Goal: Task Accomplishment & Management: Use online tool/utility

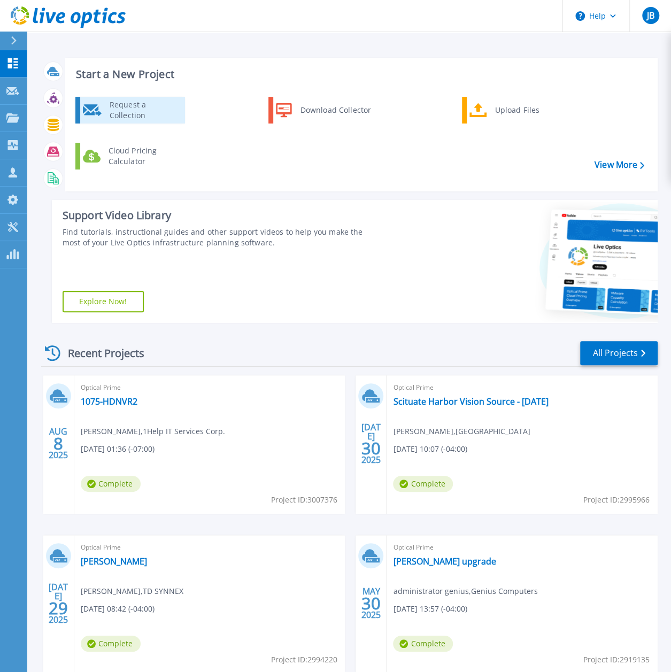
click at [167, 112] on div "Request a Collection" at bounding box center [143, 110] width 78 height 21
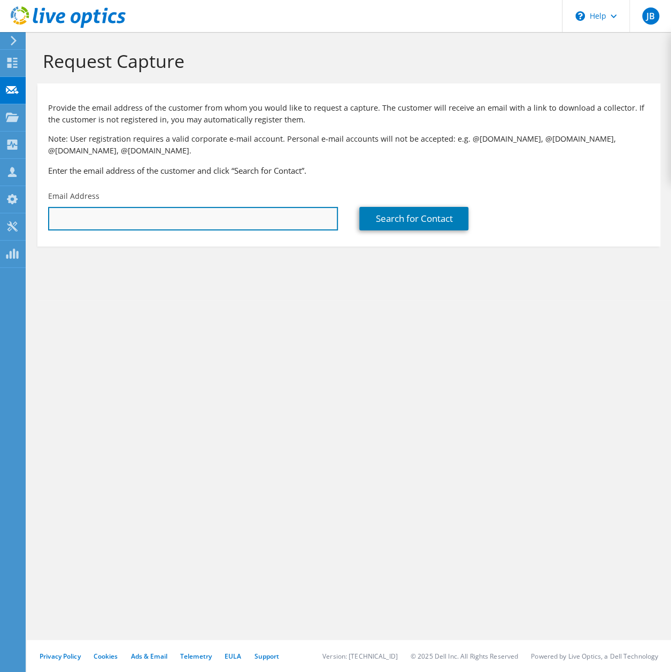
click at [202, 221] on input "text" at bounding box center [193, 219] width 290 height 24
type input "[PERSON_NAME][EMAIL_ADDRESS][PERSON_NAME][DOMAIN_NAME]"
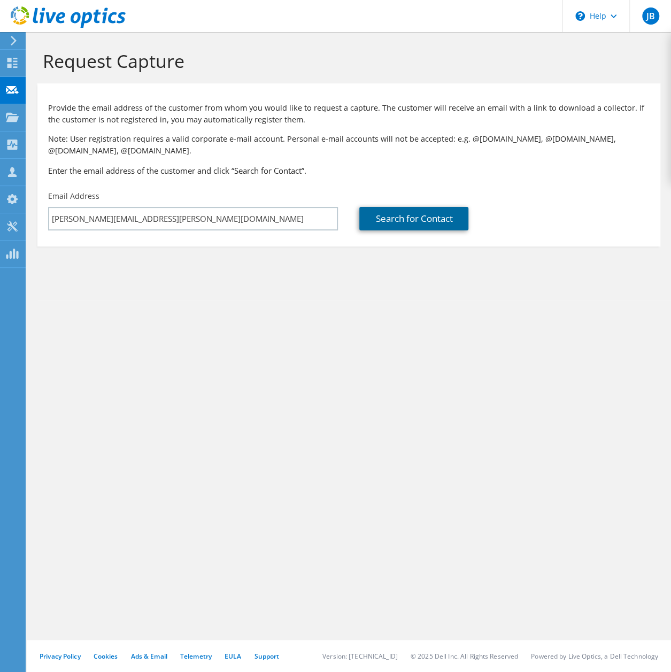
click at [433, 221] on link "Search for Contact" at bounding box center [414, 219] width 109 height 24
type input "TD SYNNEX CORPORATION"
type input "Steve"
type input "Chenoy"
type input "China"
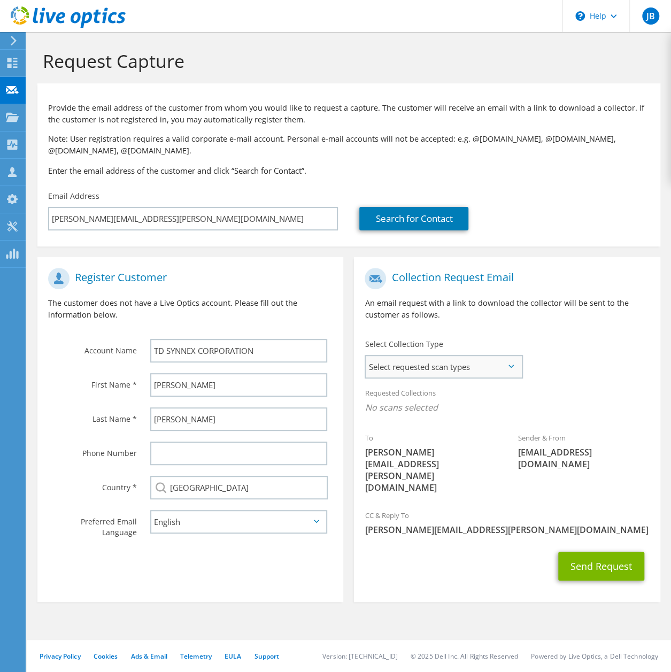
click at [511, 370] on span "Select requested scan types" at bounding box center [444, 366] width 156 height 21
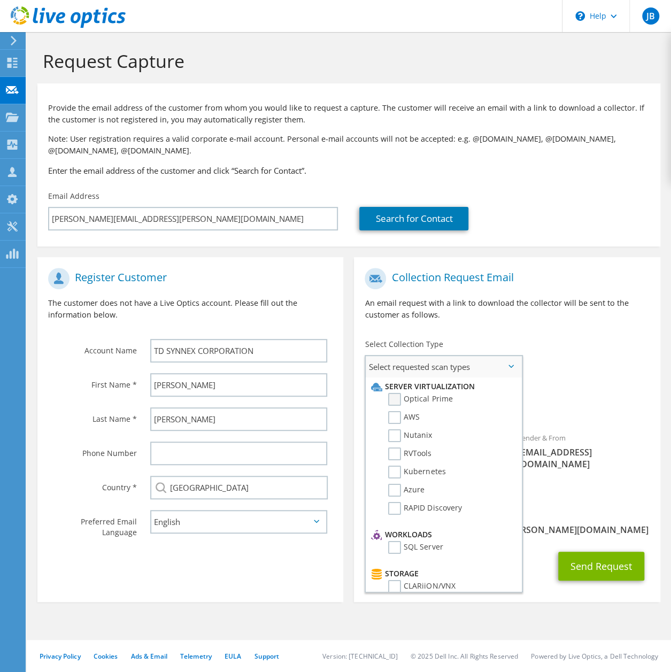
click at [399, 400] on label "Optical Prime" at bounding box center [420, 399] width 64 height 13
click at [0, 0] on input "Optical Prime" at bounding box center [0, 0] width 0 height 0
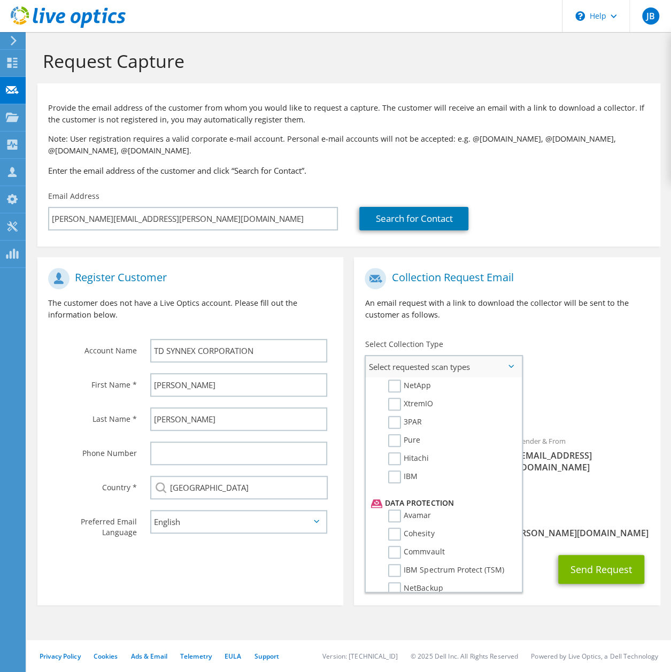
scroll to position [241, 0]
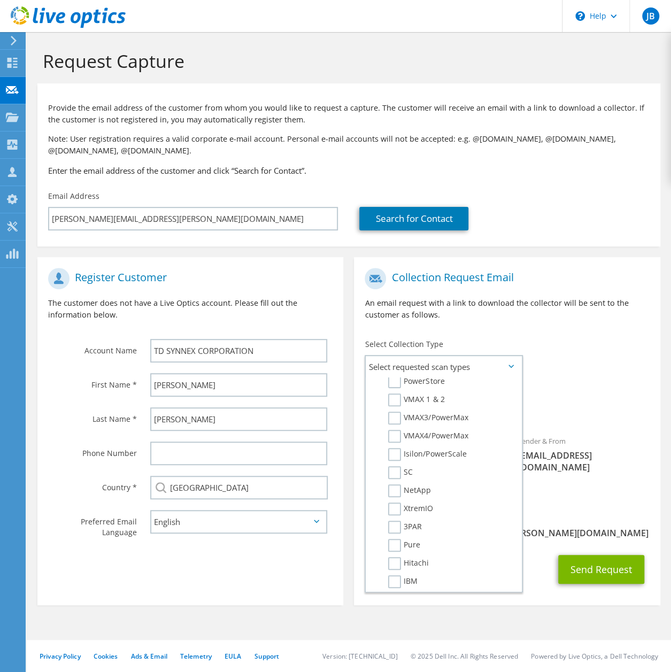
click at [57, 16] on use at bounding box center [68, 16] width 115 height 21
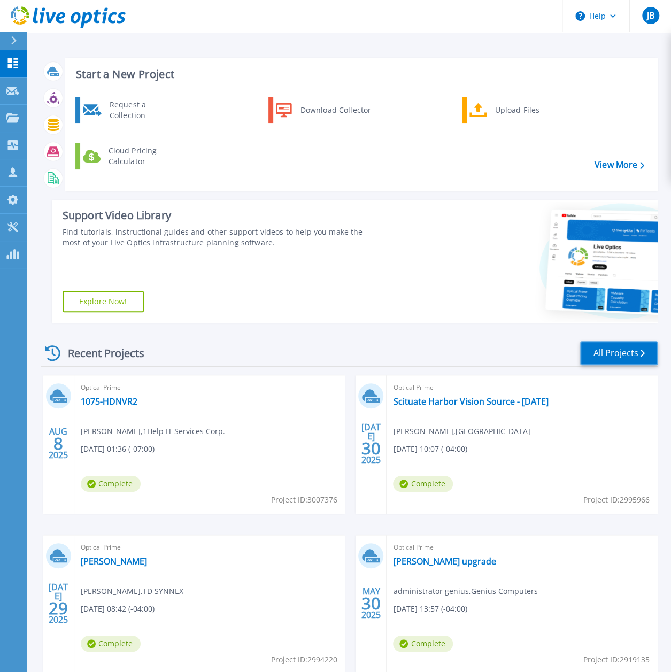
click at [638, 356] on link "All Projects" at bounding box center [619, 353] width 78 height 24
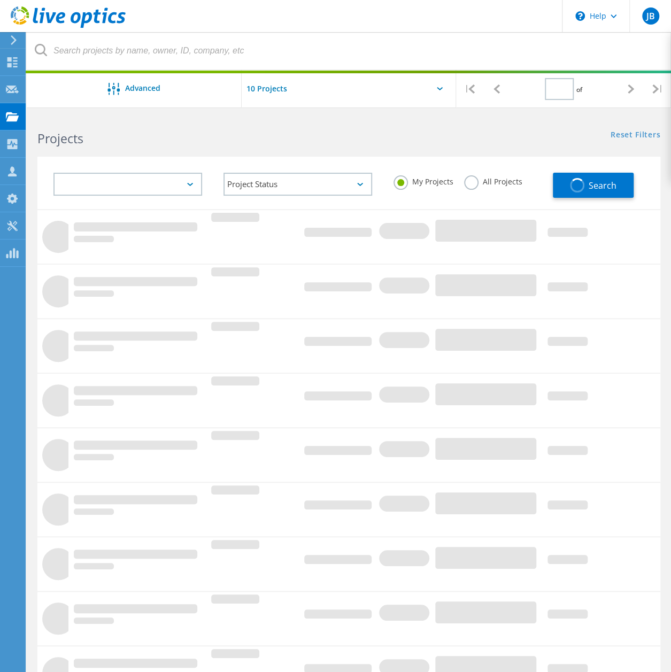
type input "1"
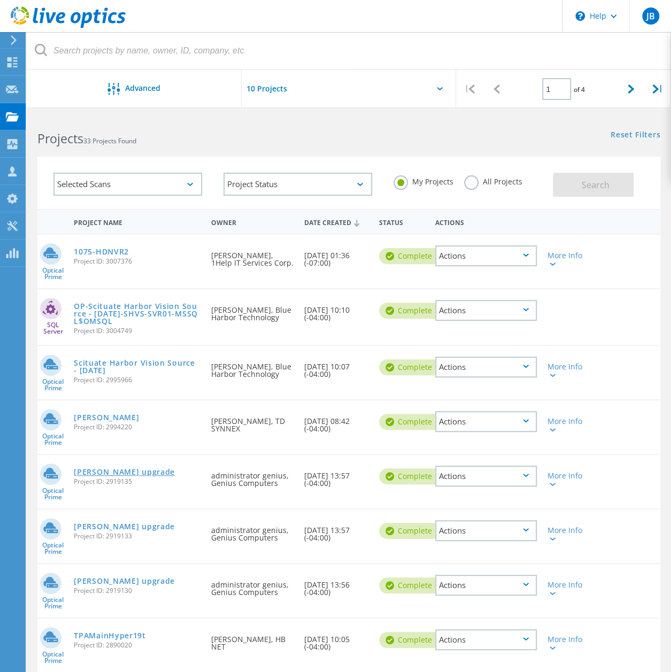
click at [123, 474] on link "Clemens upgrade" at bounding box center [124, 472] width 101 height 7
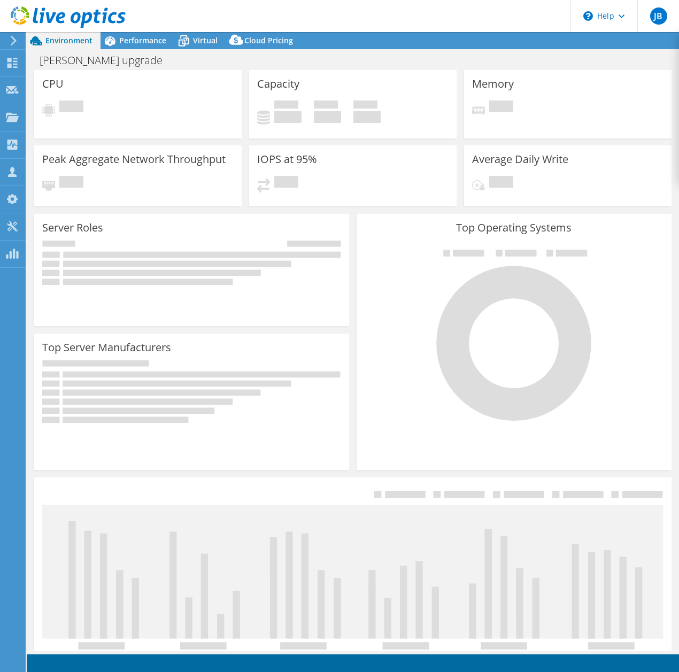
select select "USD"
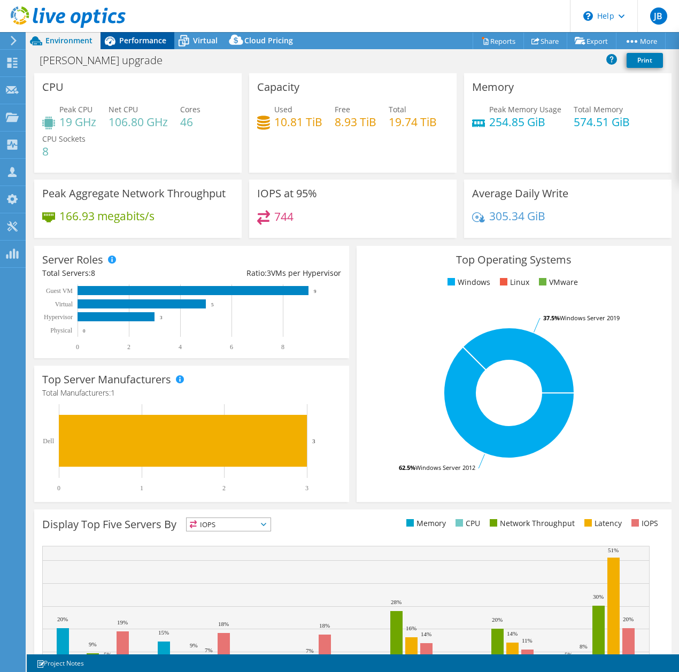
click at [155, 42] on span "Performance" at bounding box center [142, 40] width 47 height 10
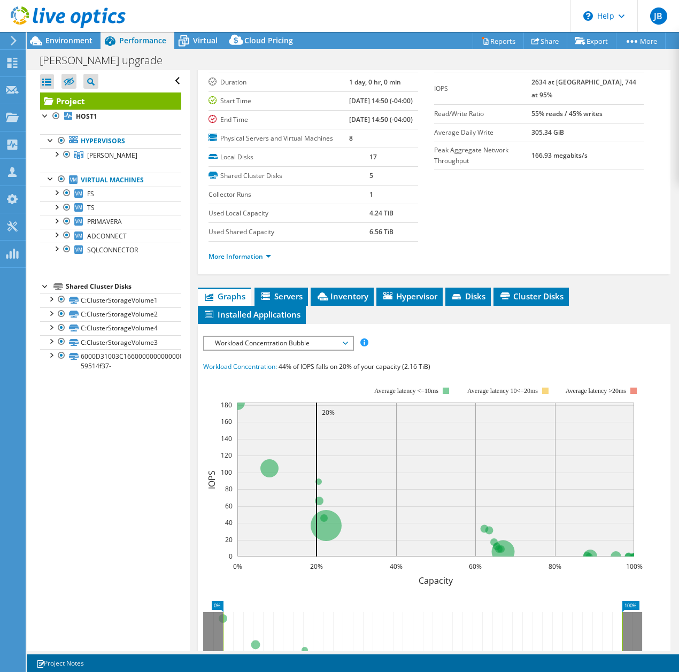
scroll to position [53, 0]
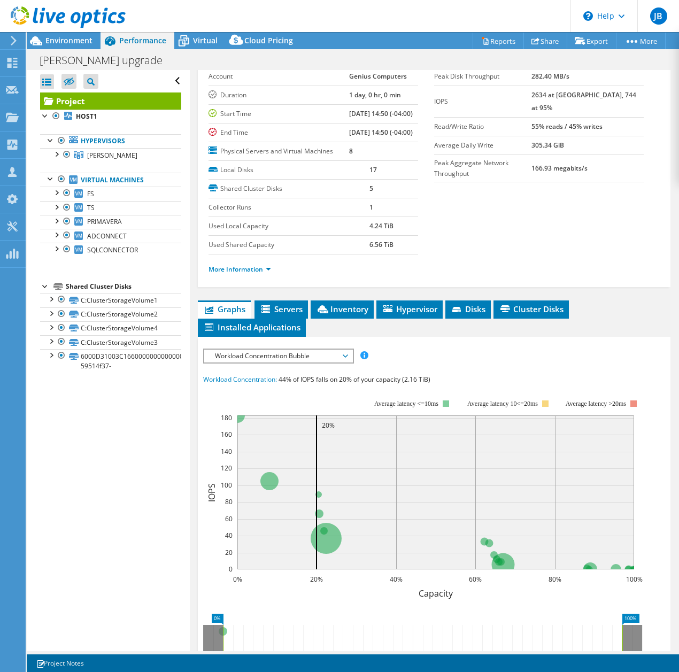
click at [239, 315] on span "Graphs" at bounding box center [224, 309] width 42 height 11
click at [228, 315] on span "Graphs" at bounding box center [224, 309] width 42 height 11
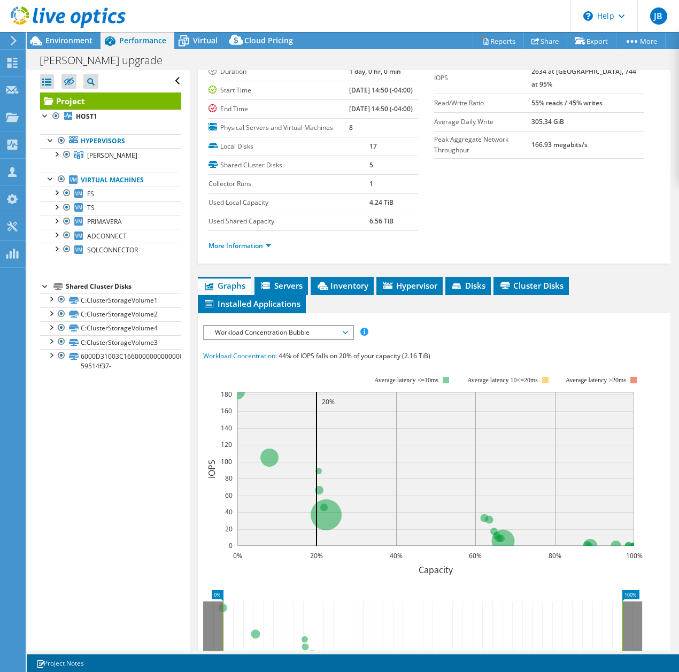
scroll to position [36, 0]
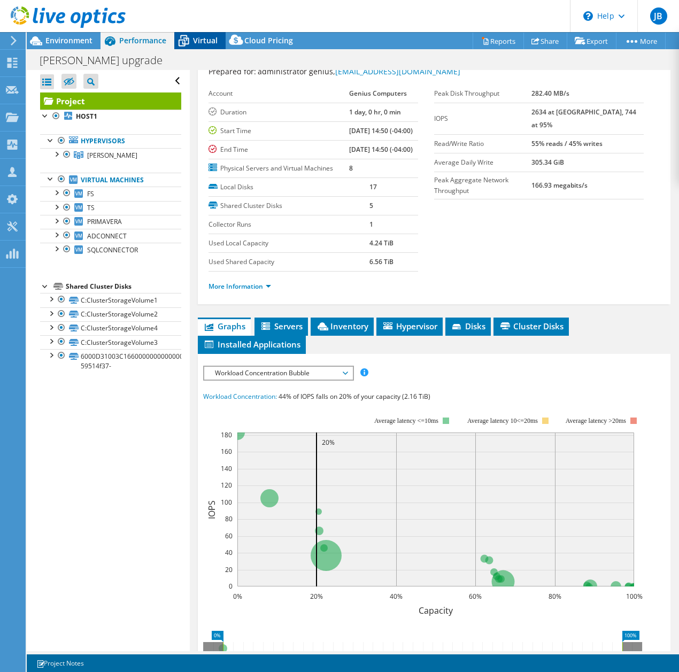
click at [205, 41] on span "Virtual" at bounding box center [205, 40] width 25 height 10
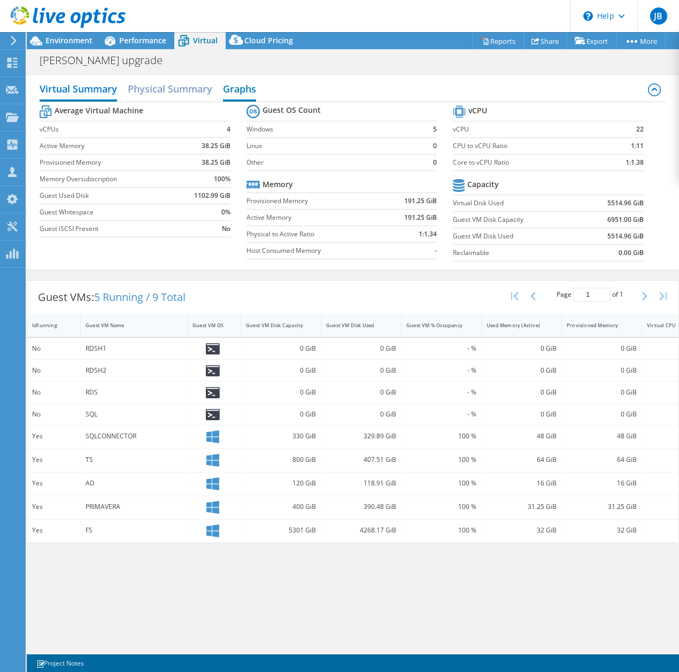
click at [240, 88] on h2 "Graphs" at bounding box center [239, 90] width 33 height 24
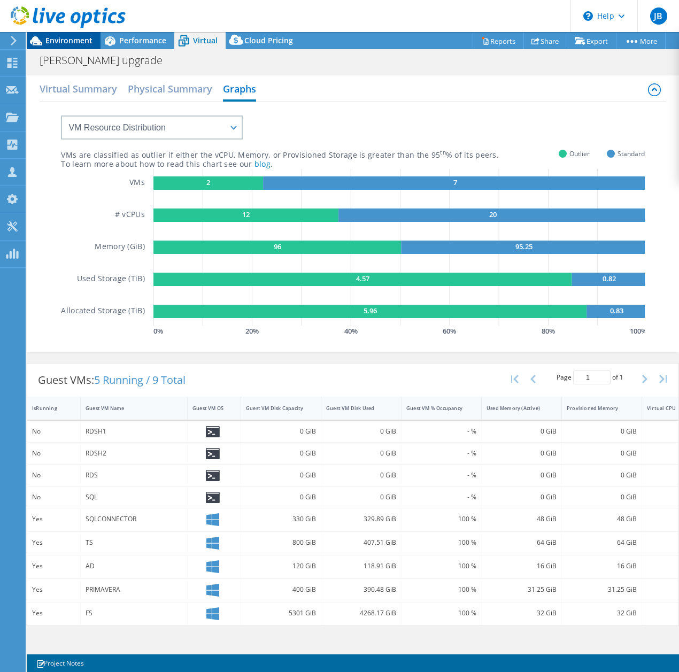
click at [80, 35] on span "Environment" at bounding box center [68, 40] width 47 height 10
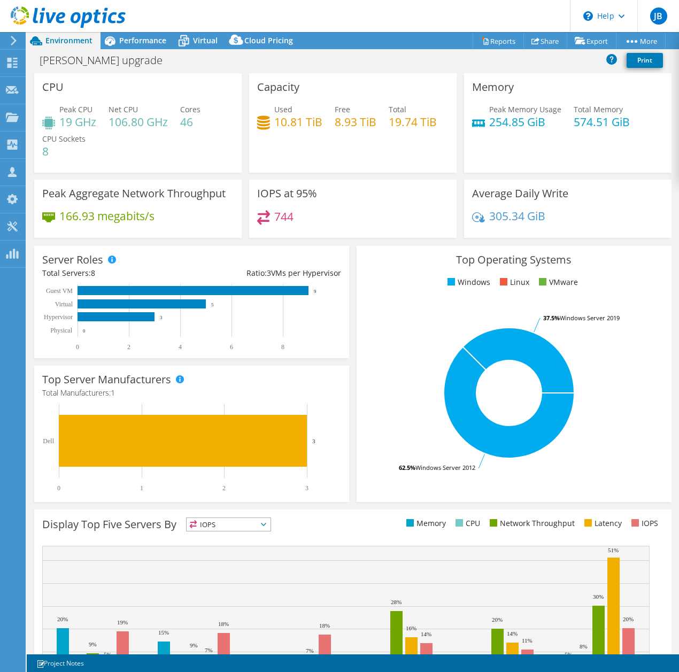
scroll to position [70, 0]
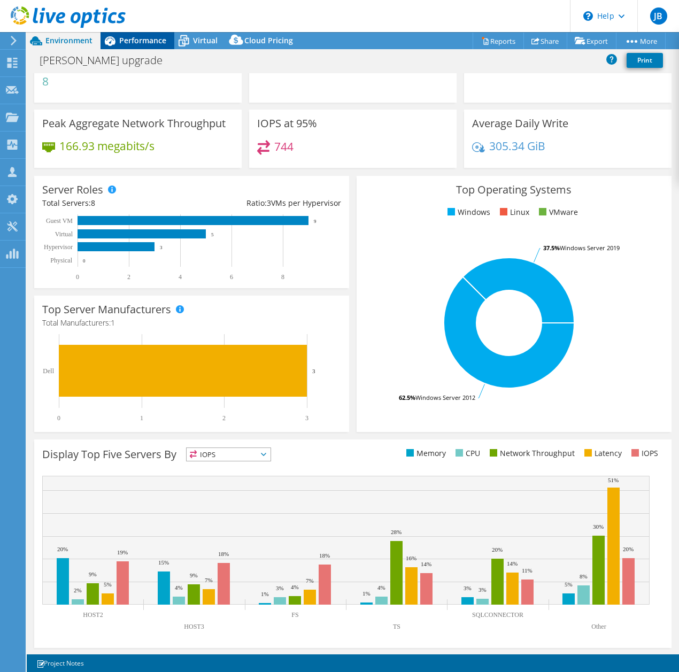
click at [139, 41] on span "Performance" at bounding box center [142, 40] width 47 height 10
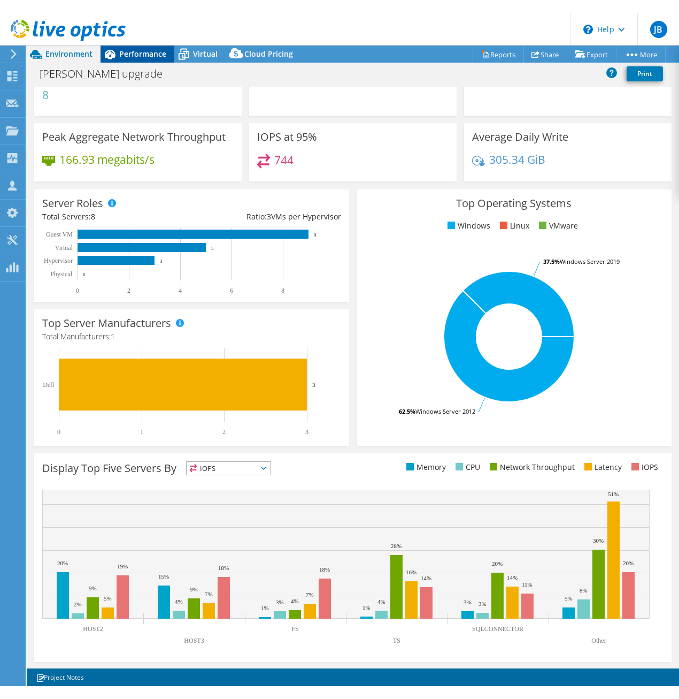
scroll to position [0, 0]
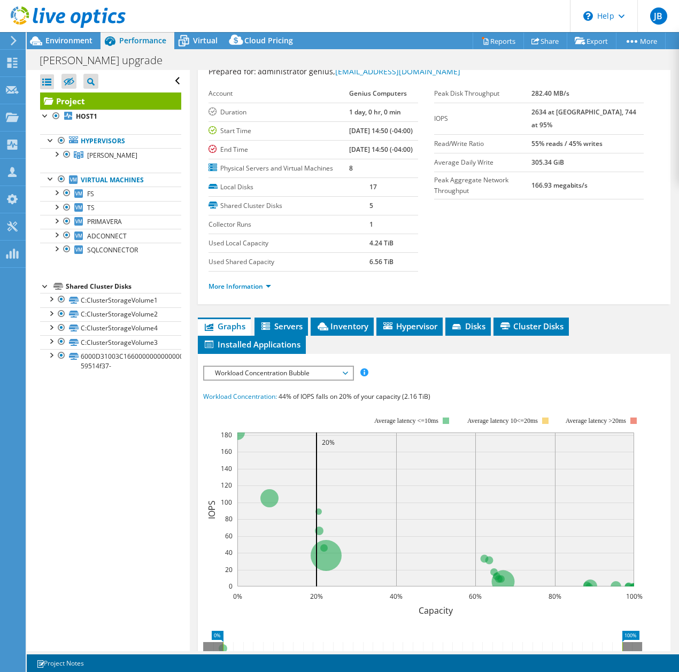
click at [350, 380] on span "Workload Concentration Bubble" at bounding box center [278, 373] width 148 height 13
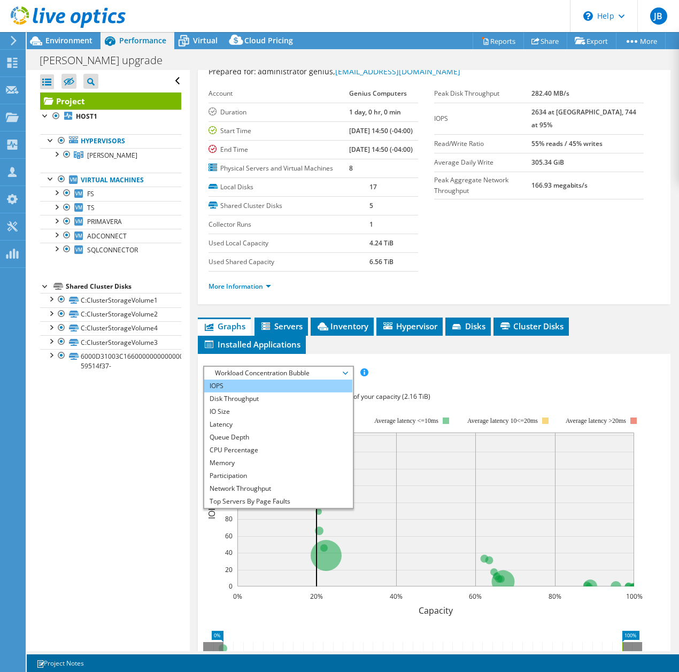
click at [298, 393] on li "IOPS" at bounding box center [278, 386] width 148 height 13
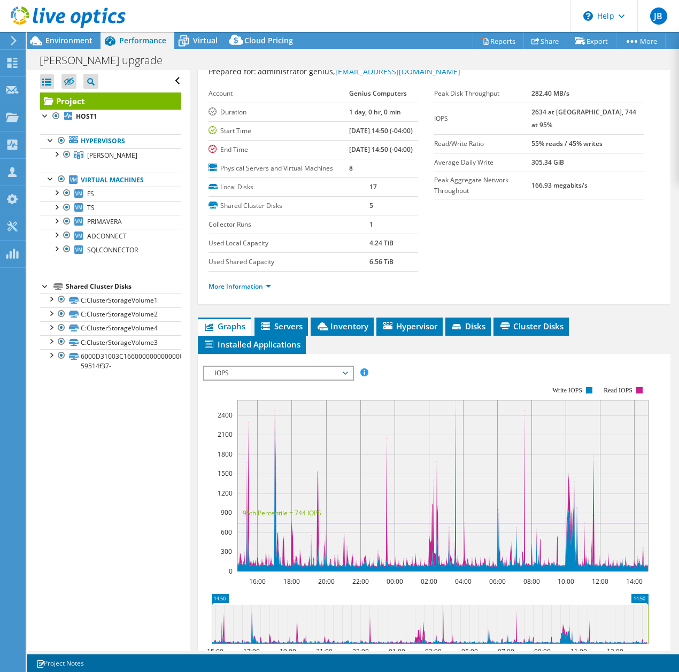
click at [220, 380] on span "IOPS" at bounding box center [278, 373] width 137 height 13
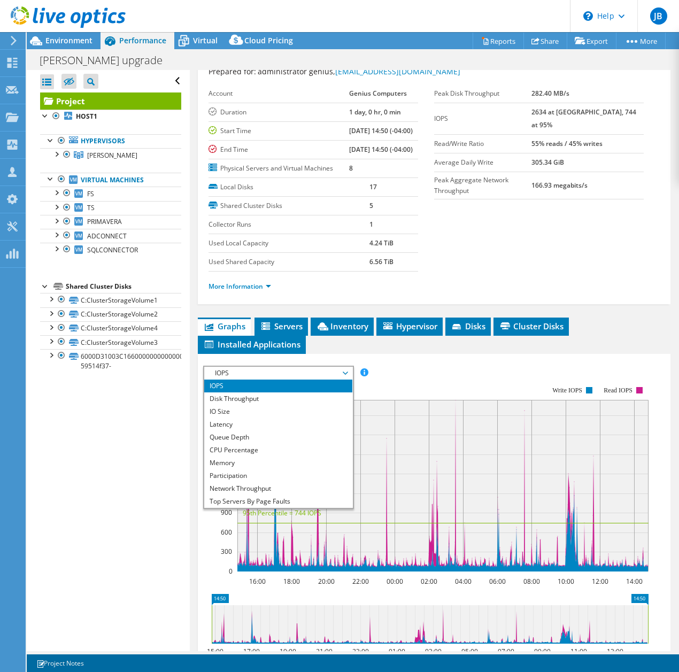
click at [238, 393] on li "IOPS" at bounding box center [278, 386] width 148 height 13
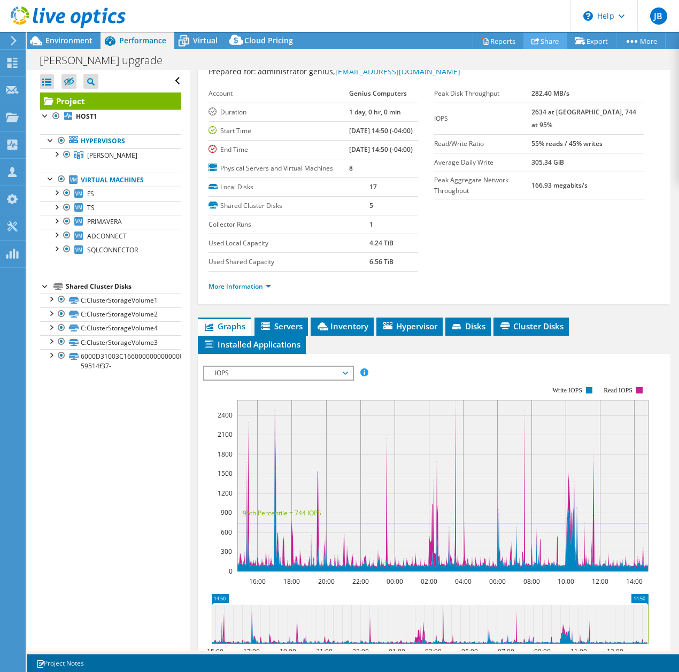
click at [545, 40] on link "Share" at bounding box center [546, 41] width 44 height 17
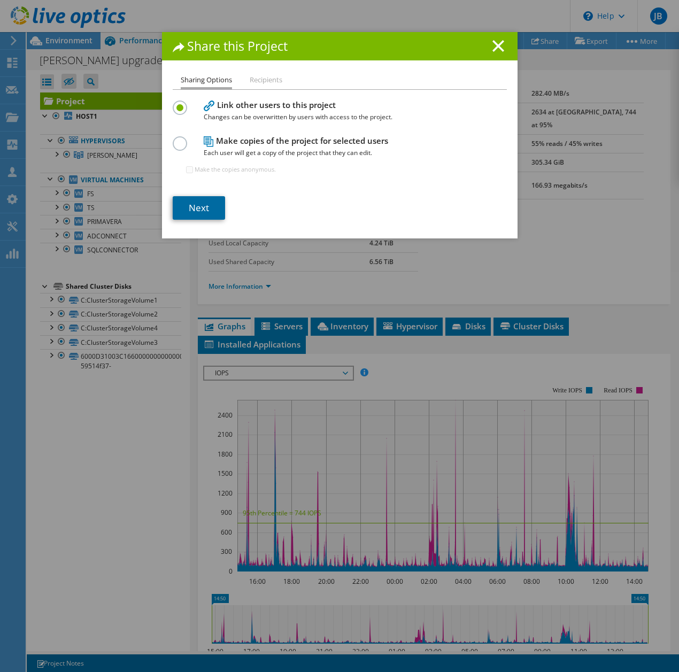
click at [209, 208] on link "Next" at bounding box center [199, 208] width 52 height 24
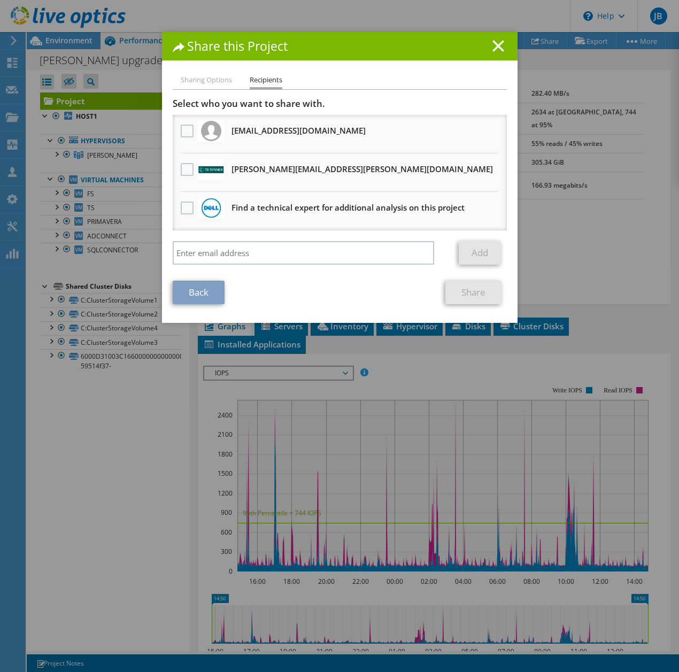
click at [493, 47] on icon at bounding box center [499, 46] width 12 height 12
